Goal: Task Accomplishment & Management: Manage account settings

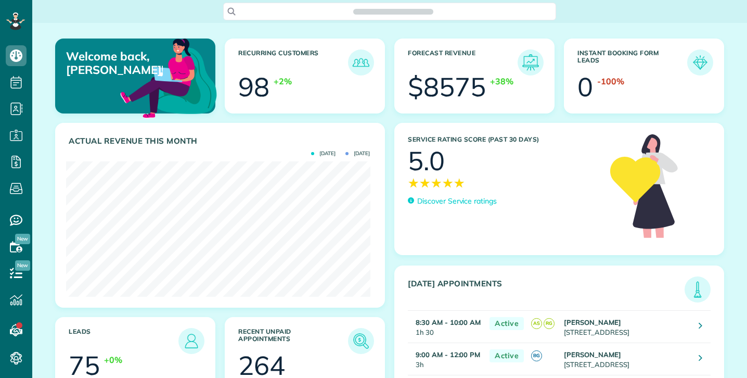
scroll to position [135, 304]
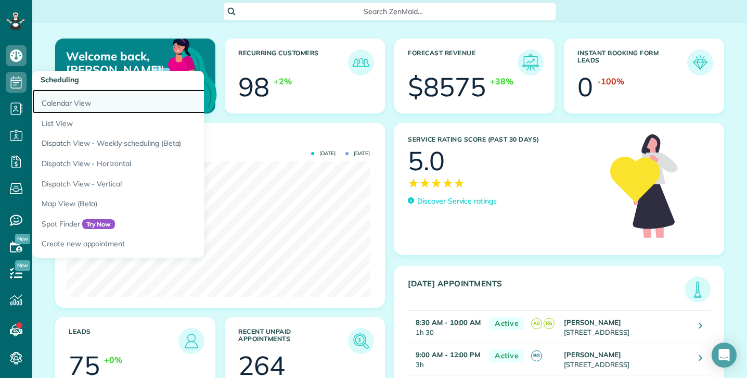
click at [57, 105] on link "Calendar View" at bounding box center [162, 101] width 260 height 24
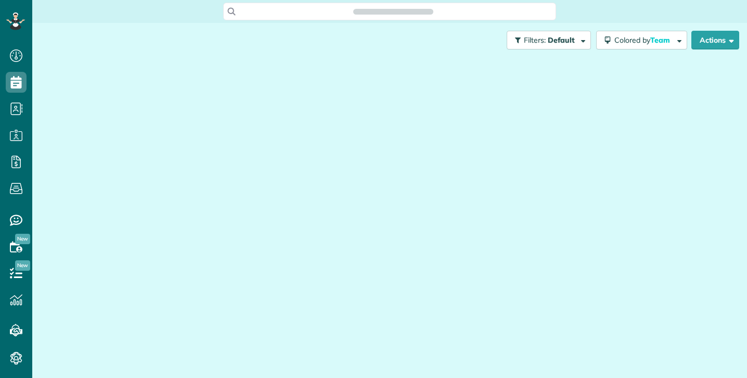
scroll to position [378, 32]
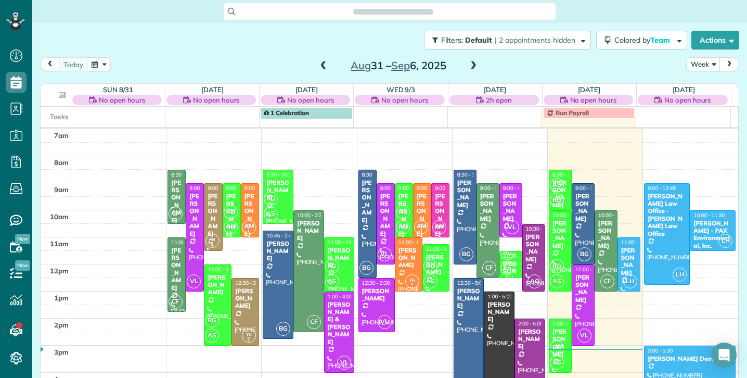
click at [469, 63] on span at bounding box center [473, 65] width 11 height 9
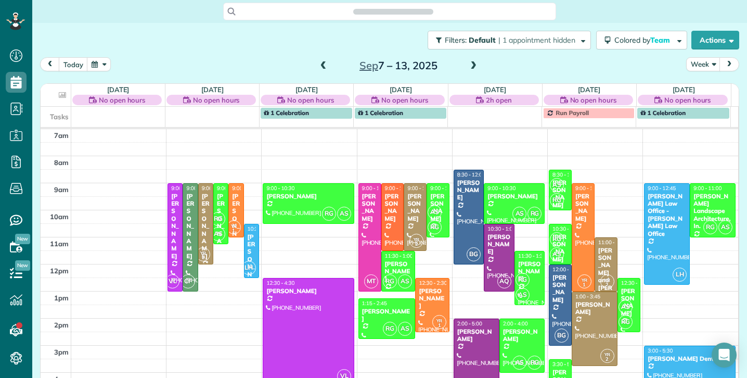
click at [469, 63] on span at bounding box center [473, 65] width 11 height 9
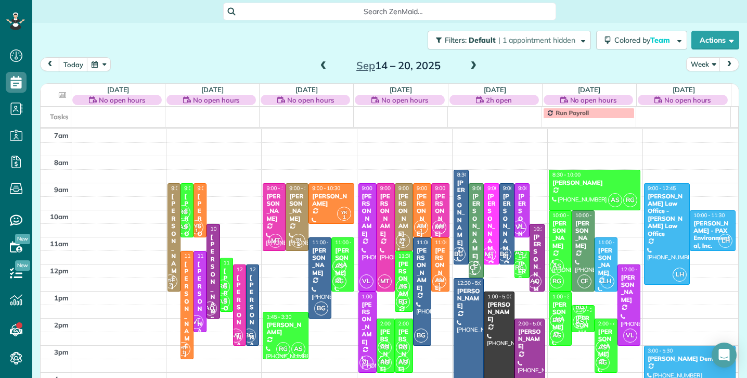
click at [472, 70] on span at bounding box center [473, 65] width 11 height 9
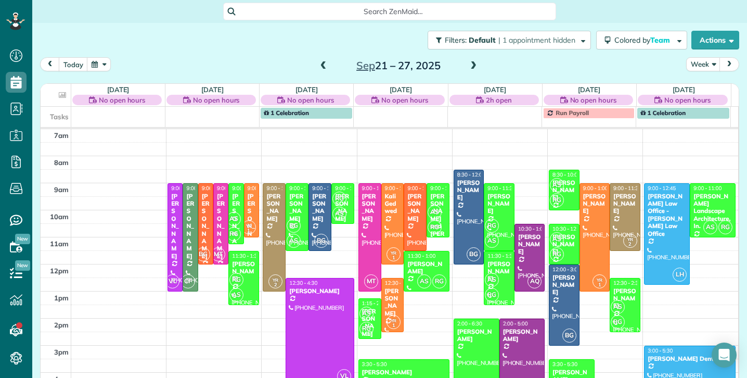
click at [430, 202] on div "Kathy and Larry George" at bounding box center [438, 225] width 17 height 67
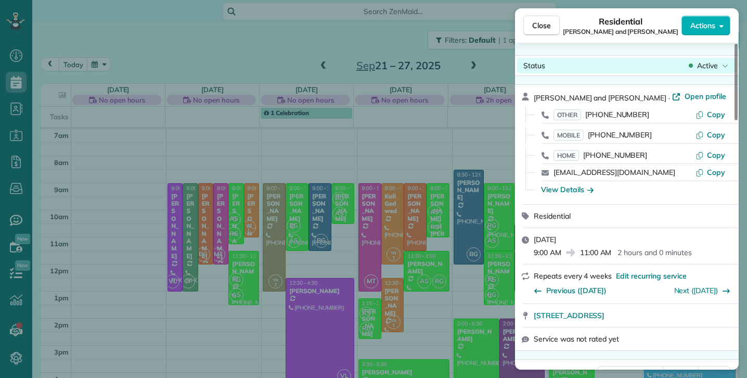
click at [712, 63] on span "Active" at bounding box center [707, 65] width 21 height 10
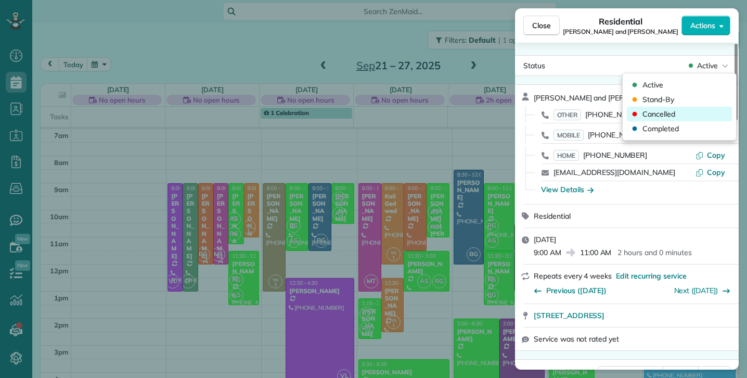
click at [674, 115] on span "Cancelled" at bounding box center [658, 114] width 33 height 10
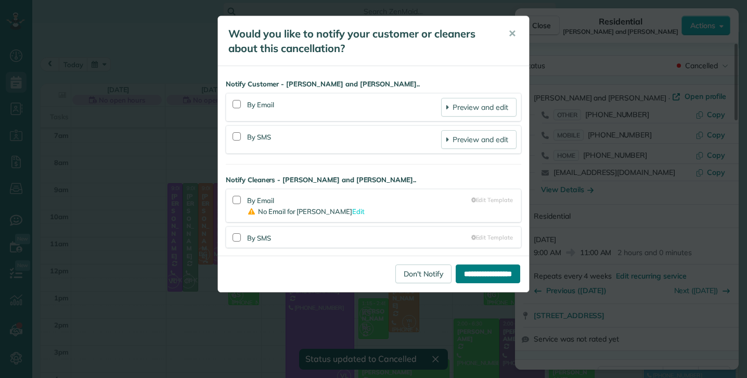
click at [479, 272] on input "**********" at bounding box center [488, 273] width 65 height 19
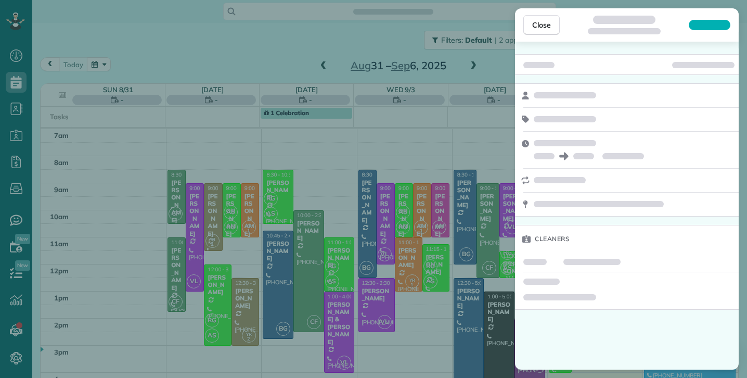
scroll to position [5, 5]
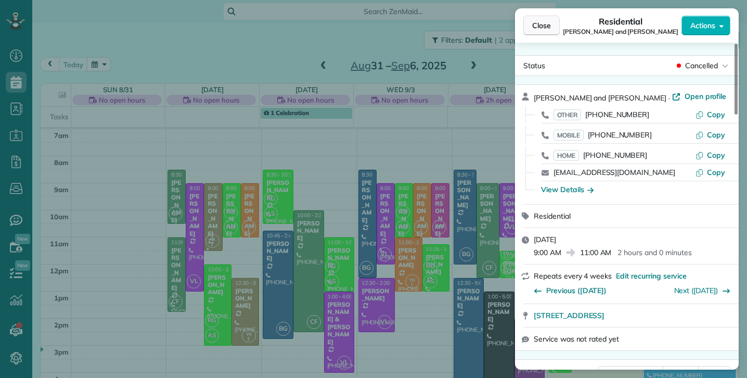
click at [541, 28] on span "Close" at bounding box center [541, 25] width 19 height 10
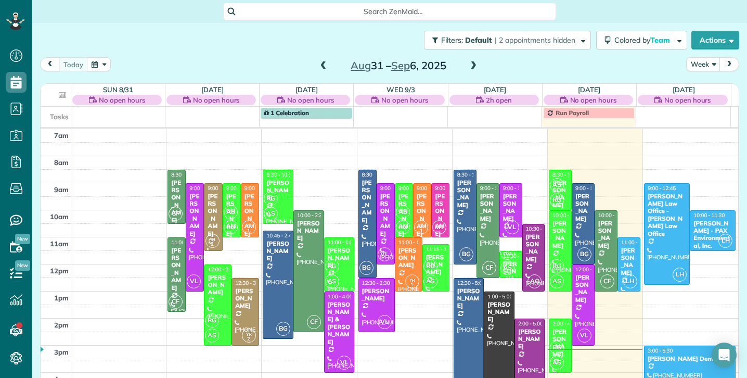
click at [315, 66] on div "Aug 31 – Sep 6, 2025" at bounding box center [398, 65] width 166 height 17
click at [318, 65] on span at bounding box center [323, 65] width 11 height 9
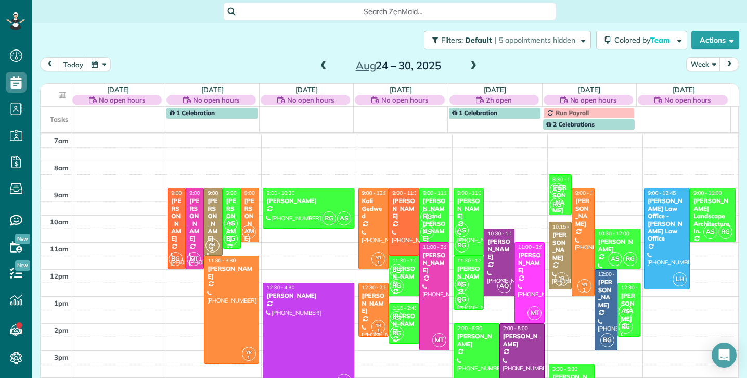
click at [471, 66] on span at bounding box center [473, 65] width 11 height 9
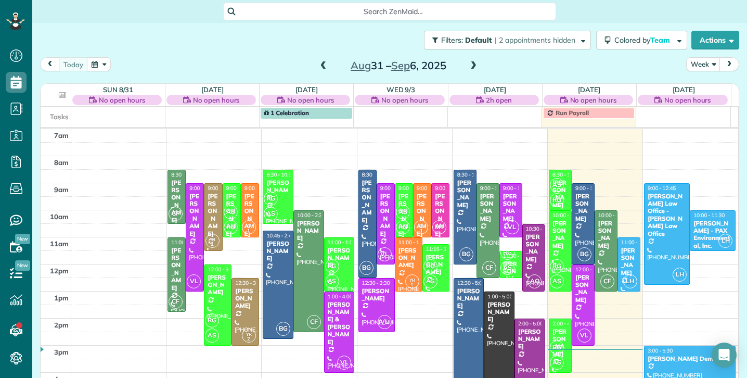
click at [471, 66] on span at bounding box center [473, 65] width 11 height 9
